Goal: Transaction & Acquisition: Purchase product/service

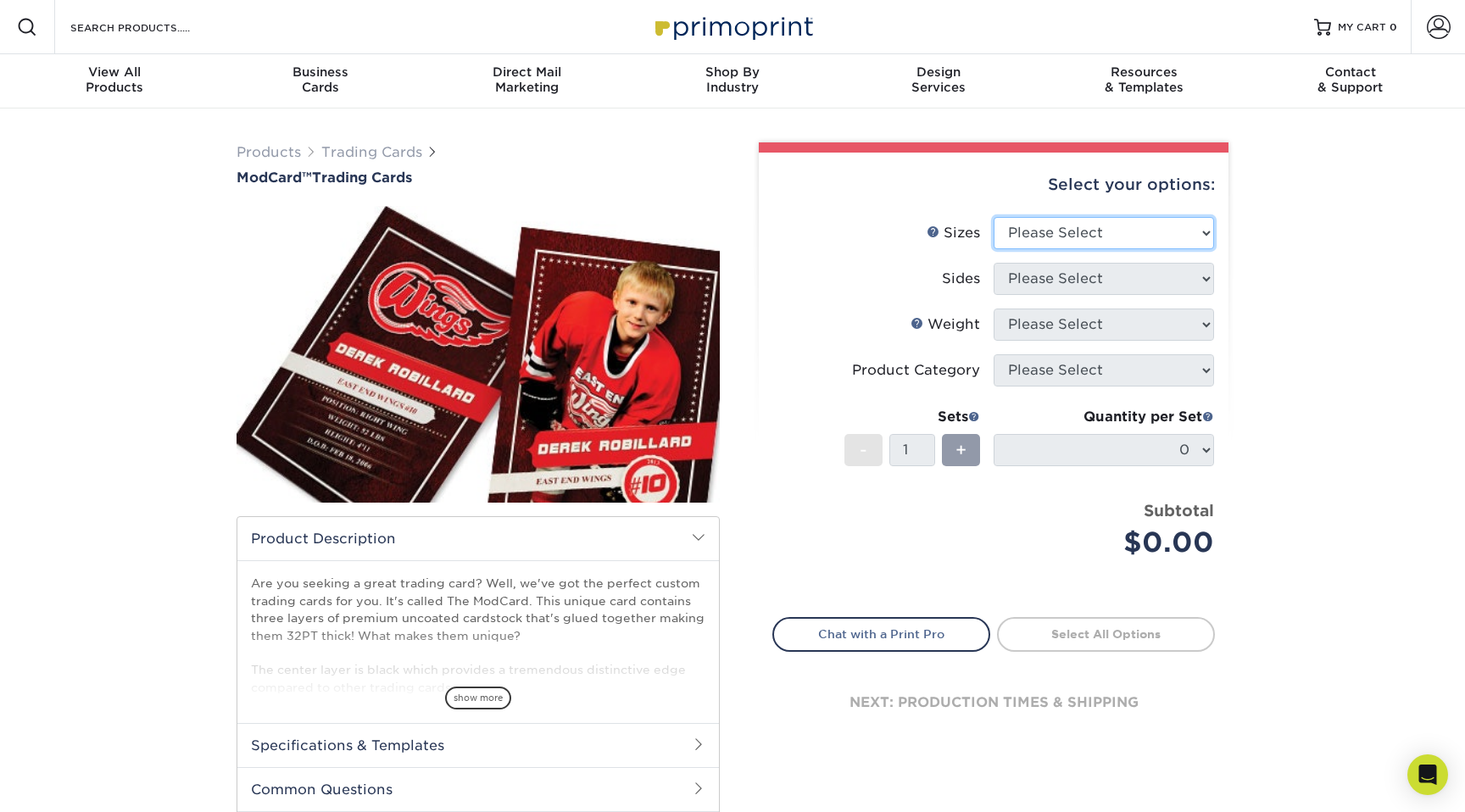
click at [1148, 231] on select "Please Select 2.5" x 3.5"" at bounding box center [1104, 233] width 220 height 32
select select "2.50x3.50"
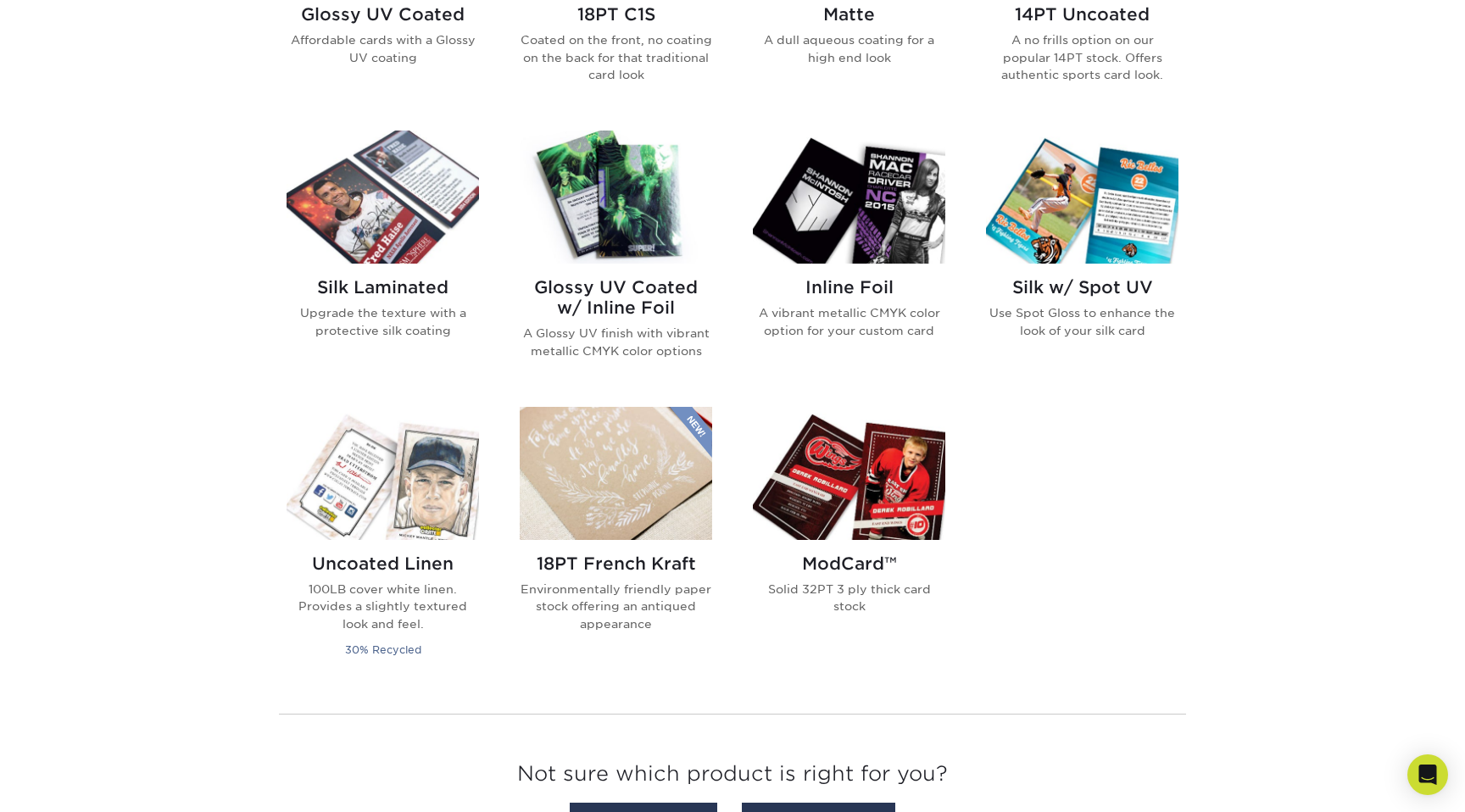
scroll to position [1089, 0]
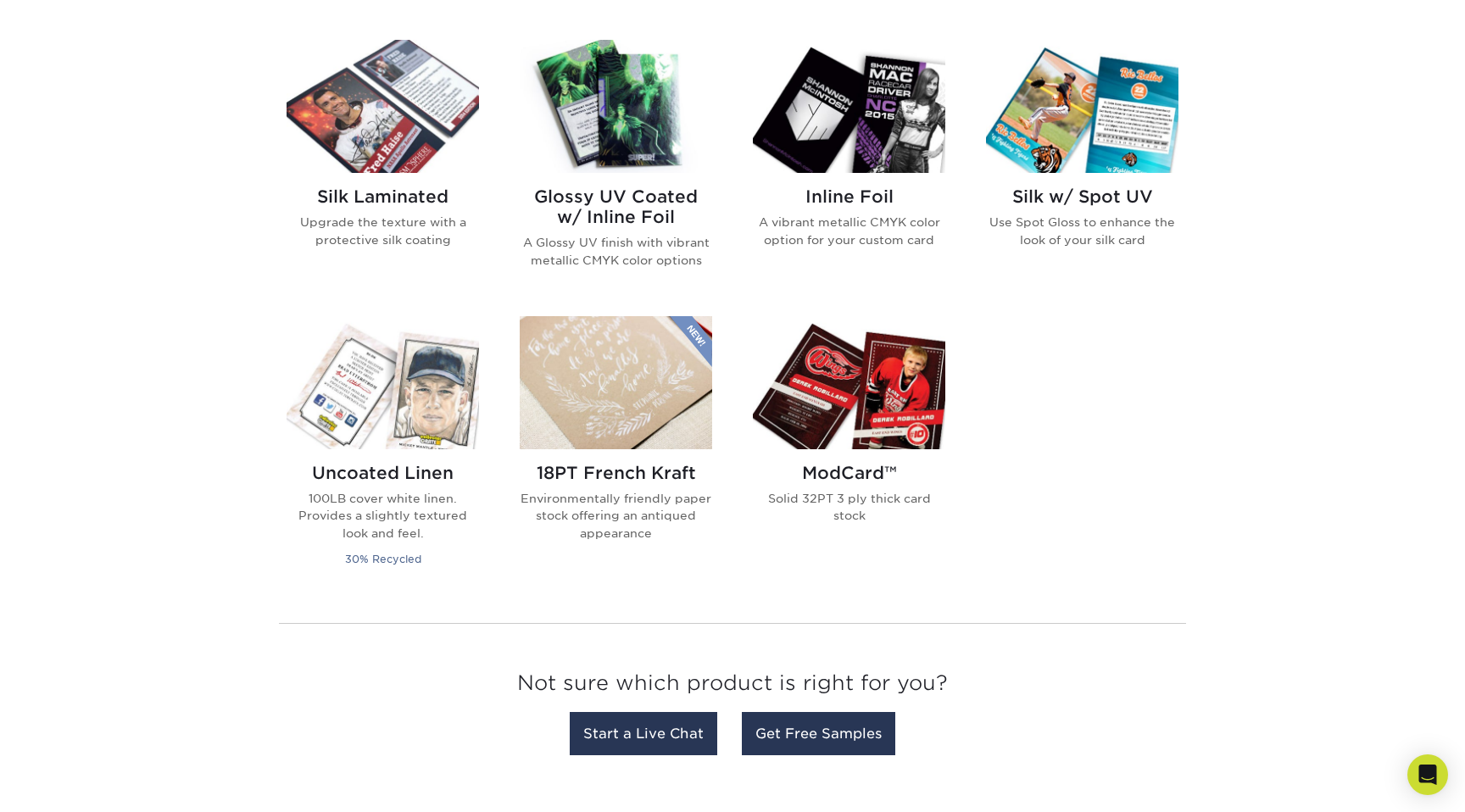
click at [888, 453] on div "ModCard™ Solid 32PT 3 ply thick card stock" at bounding box center [849, 500] width 193 height 102
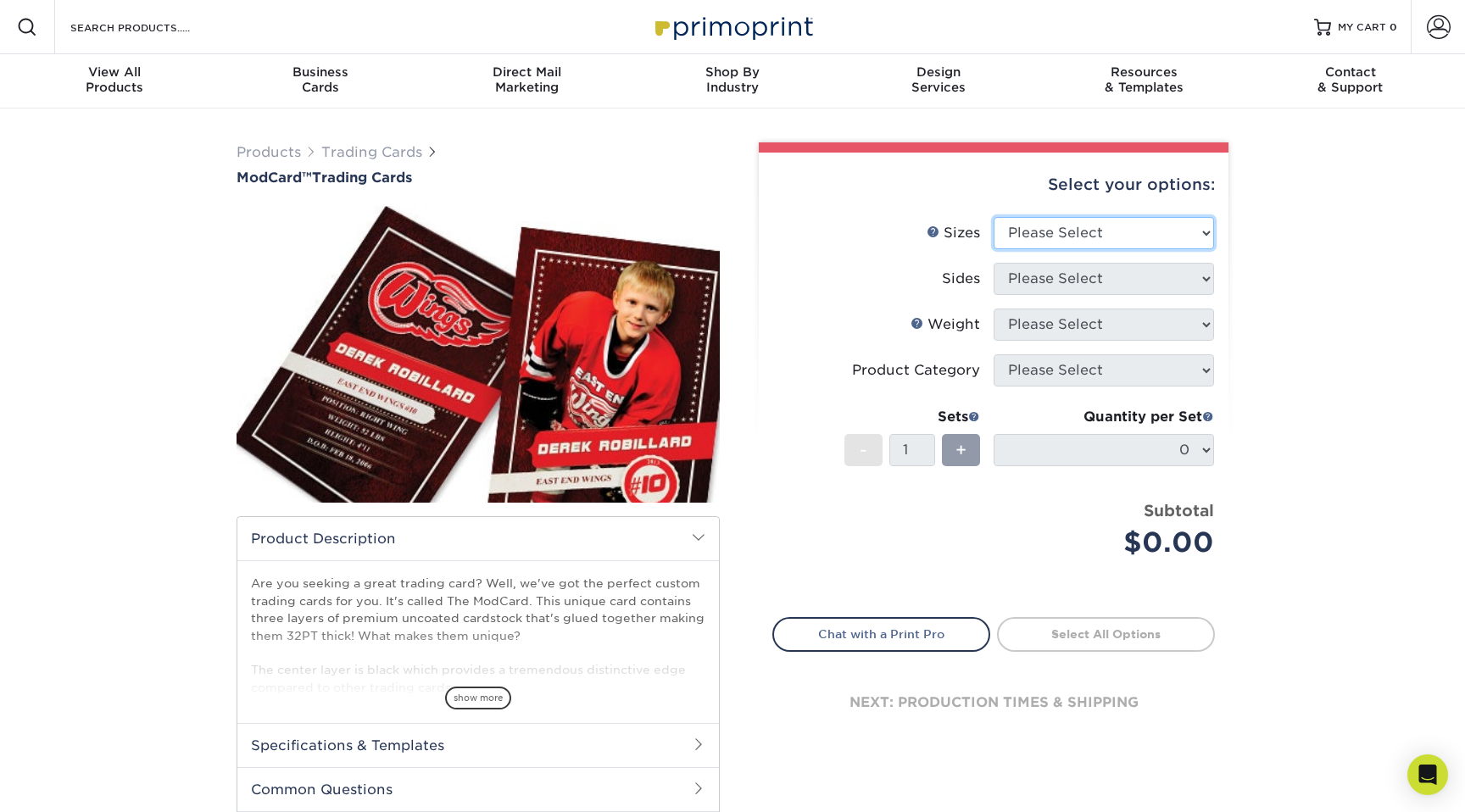
click at [1090, 226] on select "Please Select 2.5" x 3.5"" at bounding box center [1104, 233] width 220 height 32
select select "2.50x3.50"
click at [1089, 272] on select "Please Select Print Both Sides Print Front Only" at bounding box center [1104, 278] width 220 height 32
select select "13abbda7-1d64-4f25-8bb2-c179b224825d"
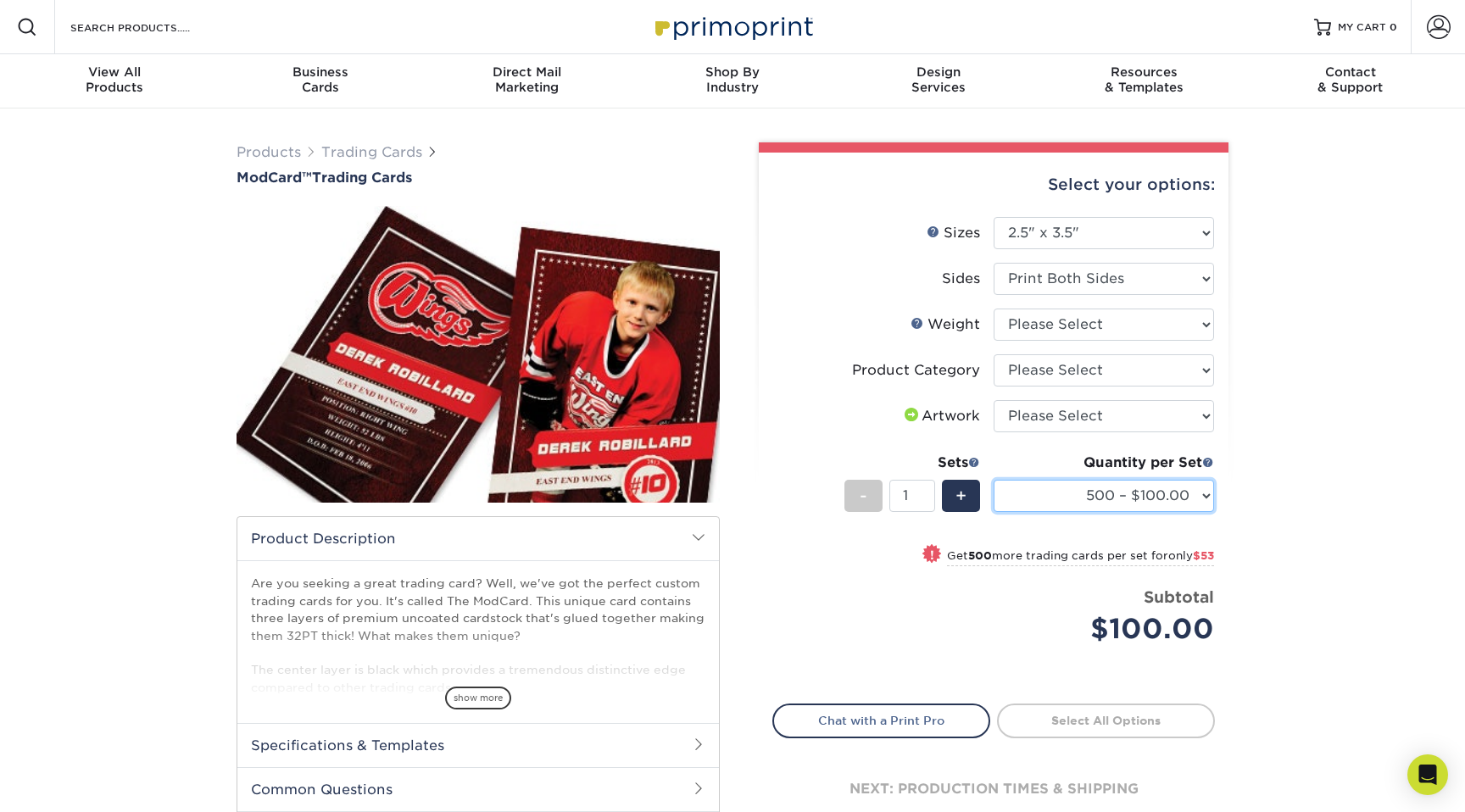
click at [1191, 505] on select "500 – $100.00 1000 – $153.00" at bounding box center [1104, 495] width 220 height 32
click at [1197, 319] on select "Please Select 32PTUCBLK" at bounding box center [1104, 324] width 220 height 32
select select "32PTUCBLK"
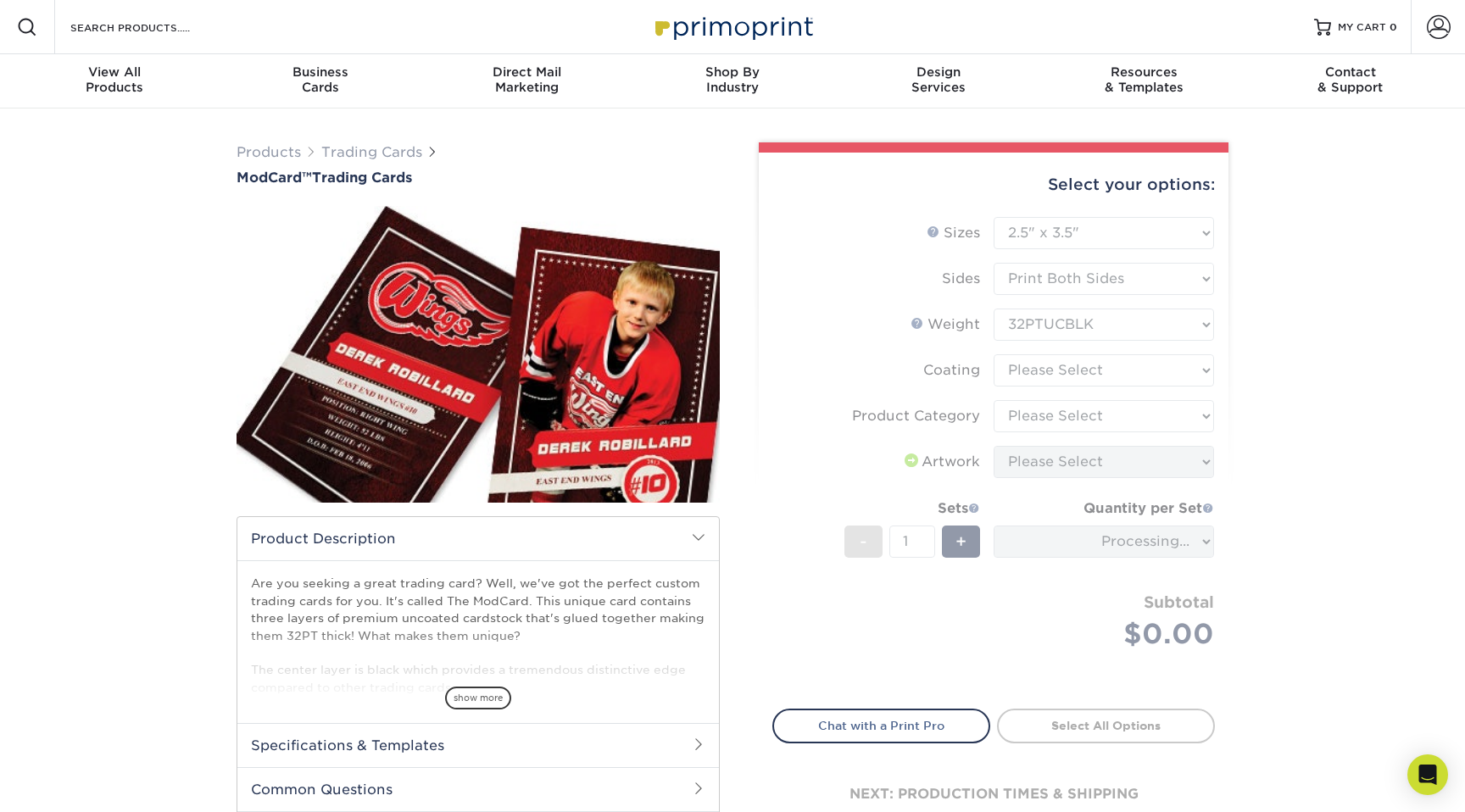
click at [1188, 361] on form "Sizes Help Sizes Please Select 2.5" x 3.5" Sides Please Select Coating" at bounding box center [993, 453] width 443 height 472
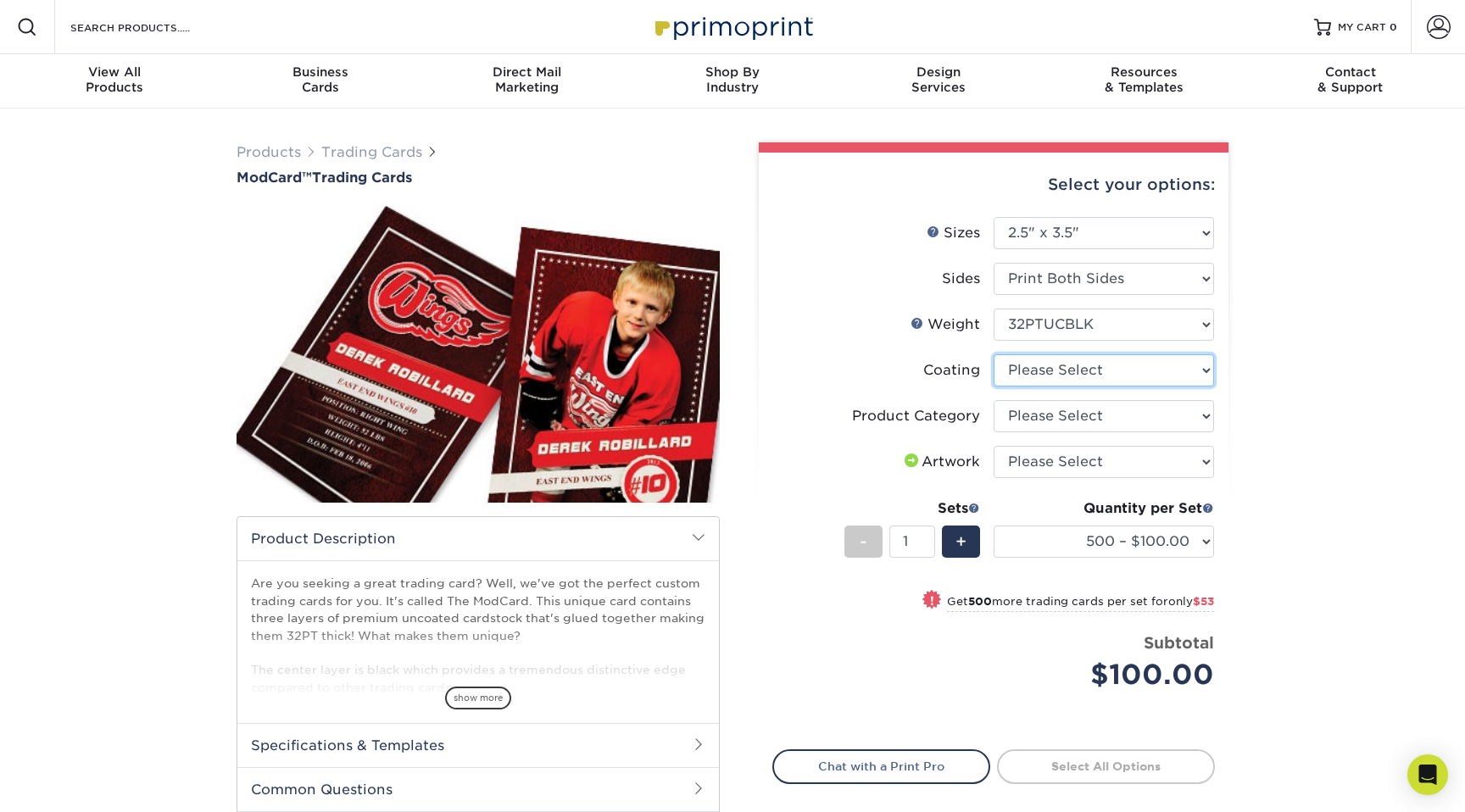
click at [1190, 380] on select at bounding box center [1104, 370] width 220 height 32
select select "3e7618de-abca-4bda-9f97-8b9129e913d8"
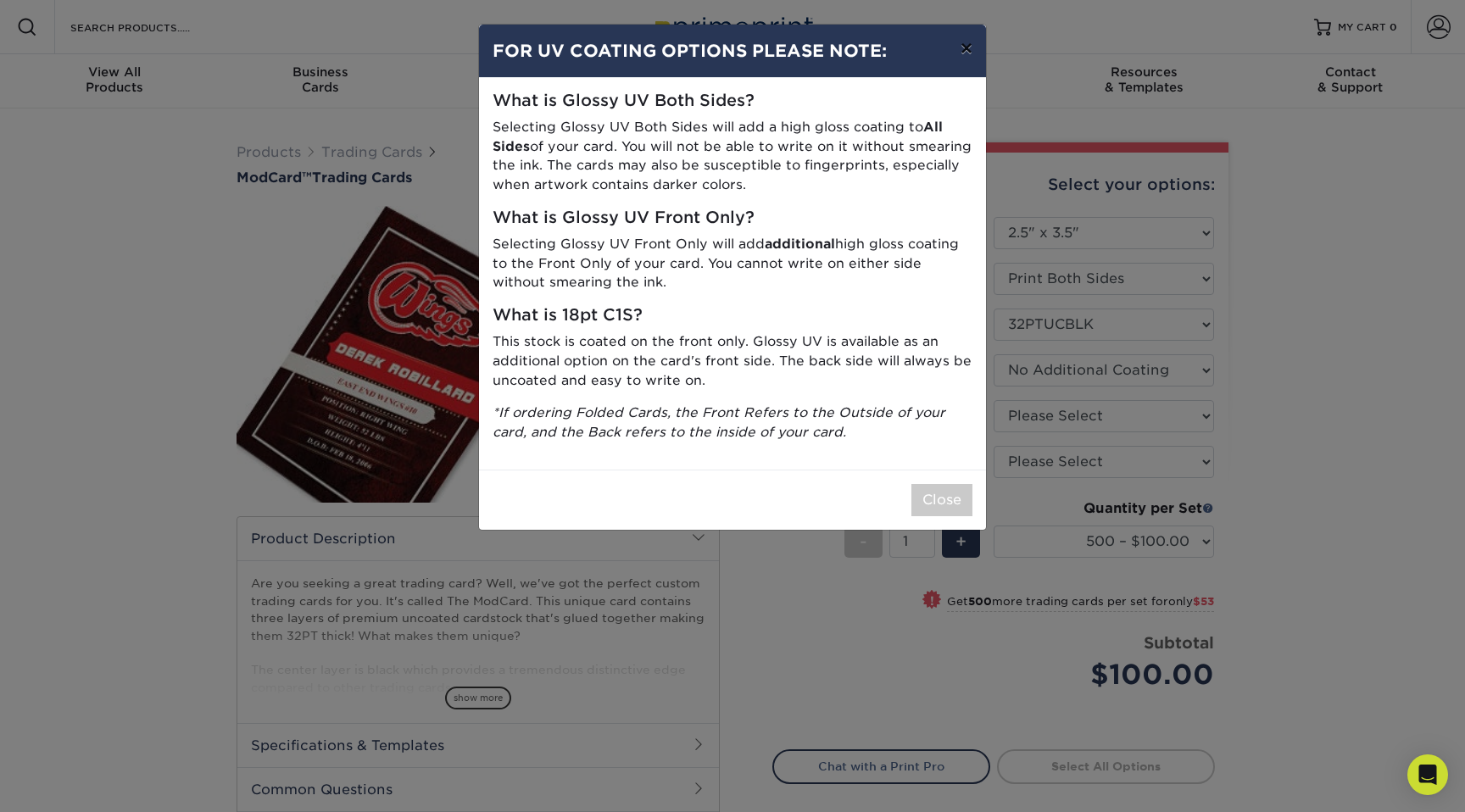
click at [967, 47] on button "×" at bounding box center [966, 48] width 39 height 47
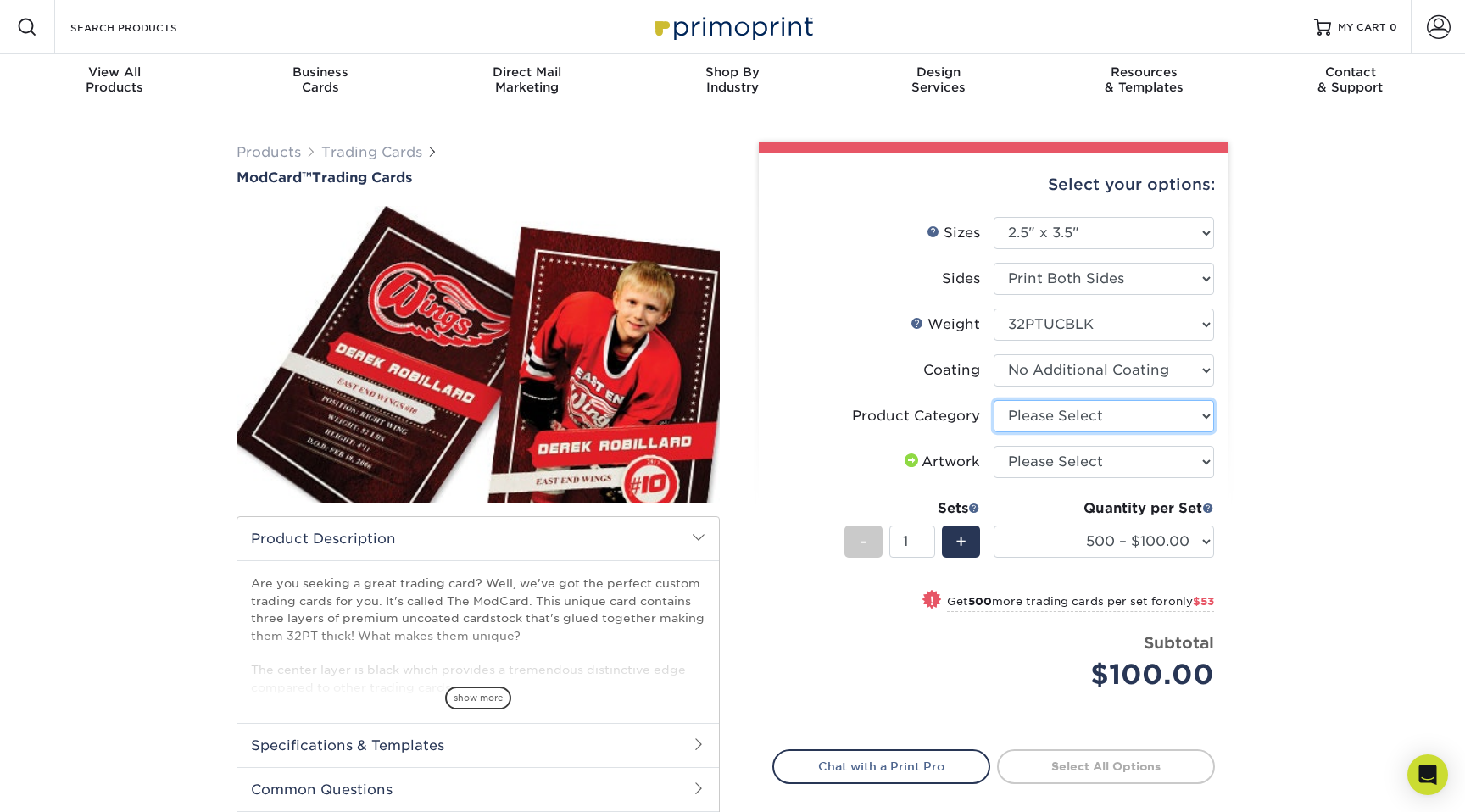
click at [1091, 422] on select "Please Select Trading Cards" at bounding box center [1104, 415] width 220 height 32
select select "c2f9bce9-36c2-409d-b101-c29d9d031e18"
click at [1093, 463] on select "Please Select I will upload files I need a design - $100" at bounding box center [1104, 462] width 220 height 32
select select "upload"
